Goal: Information Seeking & Learning: Find specific fact

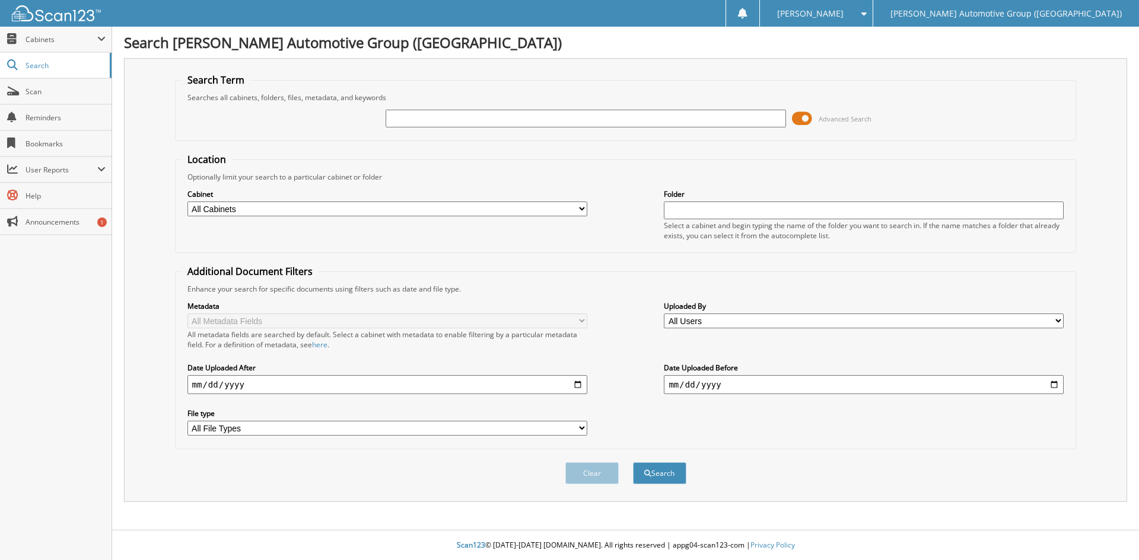
click at [402, 117] on input "text" at bounding box center [586, 119] width 400 height 18
type input "351579"
click at [661, 473] on button "Search" at bounding box center [659, 474] width 53 height 22
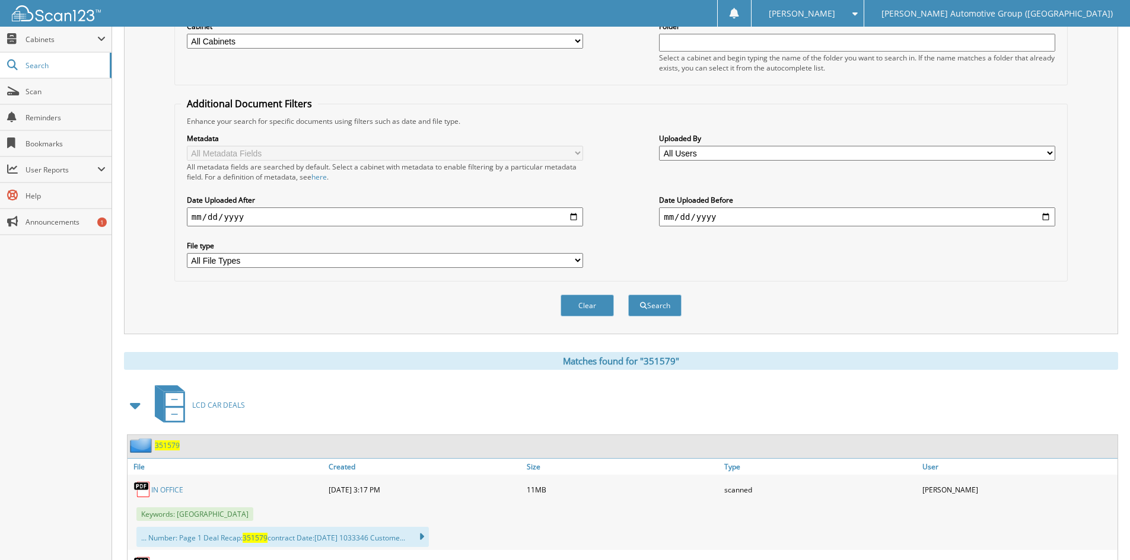
scroll to position [356, 0]
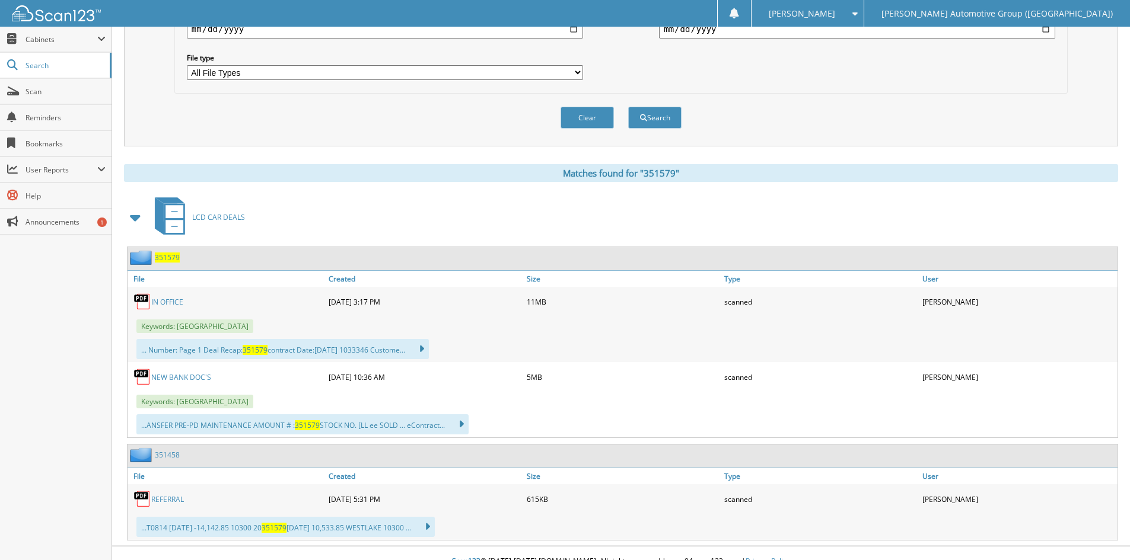
click at [158, 304] on link "IN OFFICE" at bounding box center [167, 302] width 32 height 10
click at [168, 301] on link "IN OFFICE" at bounding box center [167, 302] width 32 height 10
